Goal: Task Accomplishment & Management: Use online tool/utility

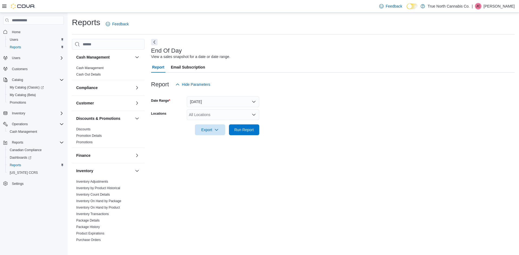
click at [198, 114] on div "All Locations" at bounding box center [223, 114] width 72 height 11
type input "***"
click at [219, 122] on span "St. Catharines" at bounding box center [210, 123] width 24 height 5
drag, startPoint x: 324, startPoint y: 137, endPoint x: 284, endPoint y: 131, distance: 40.2
click at [319, 137] on div at bounding box center [333, 138] width 364 height 6
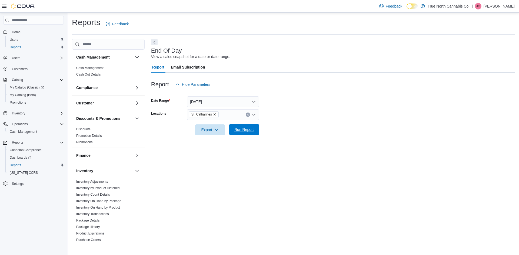
click at [249, 132] on span "Run Report" at bounding box center [243, 129] width 19 height 5
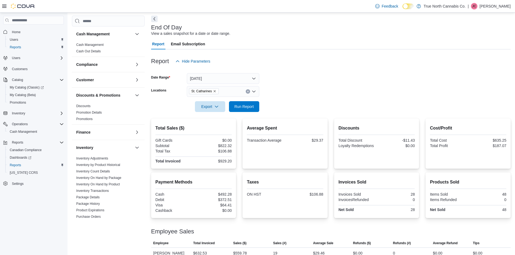
scroll to position [42, 0]
